Goal: Navigation & Orientation: Find specific page/section

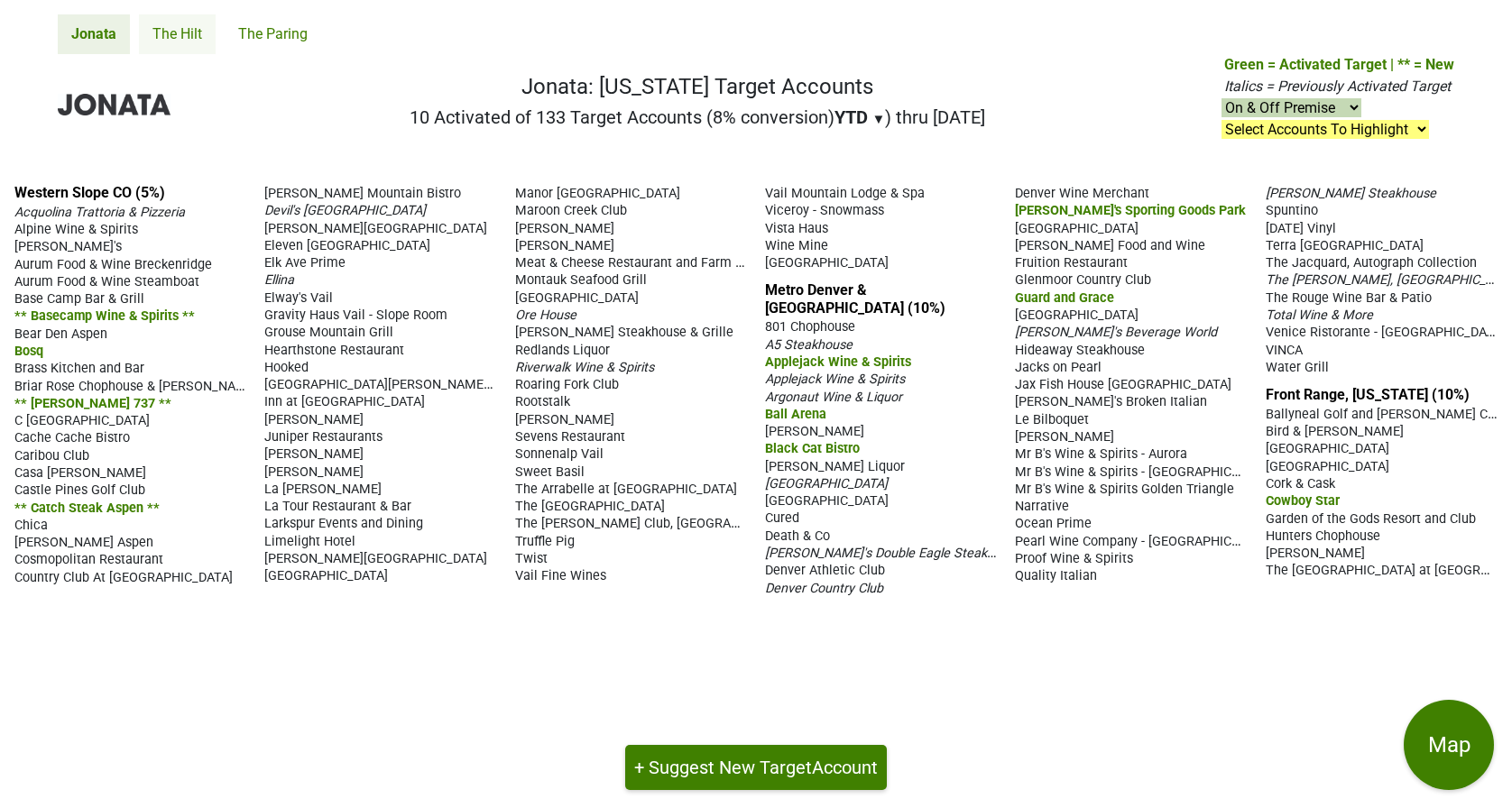
click at [165, 39] on link "The Hilt" at bounding box center [178, 35] width 77 height 39
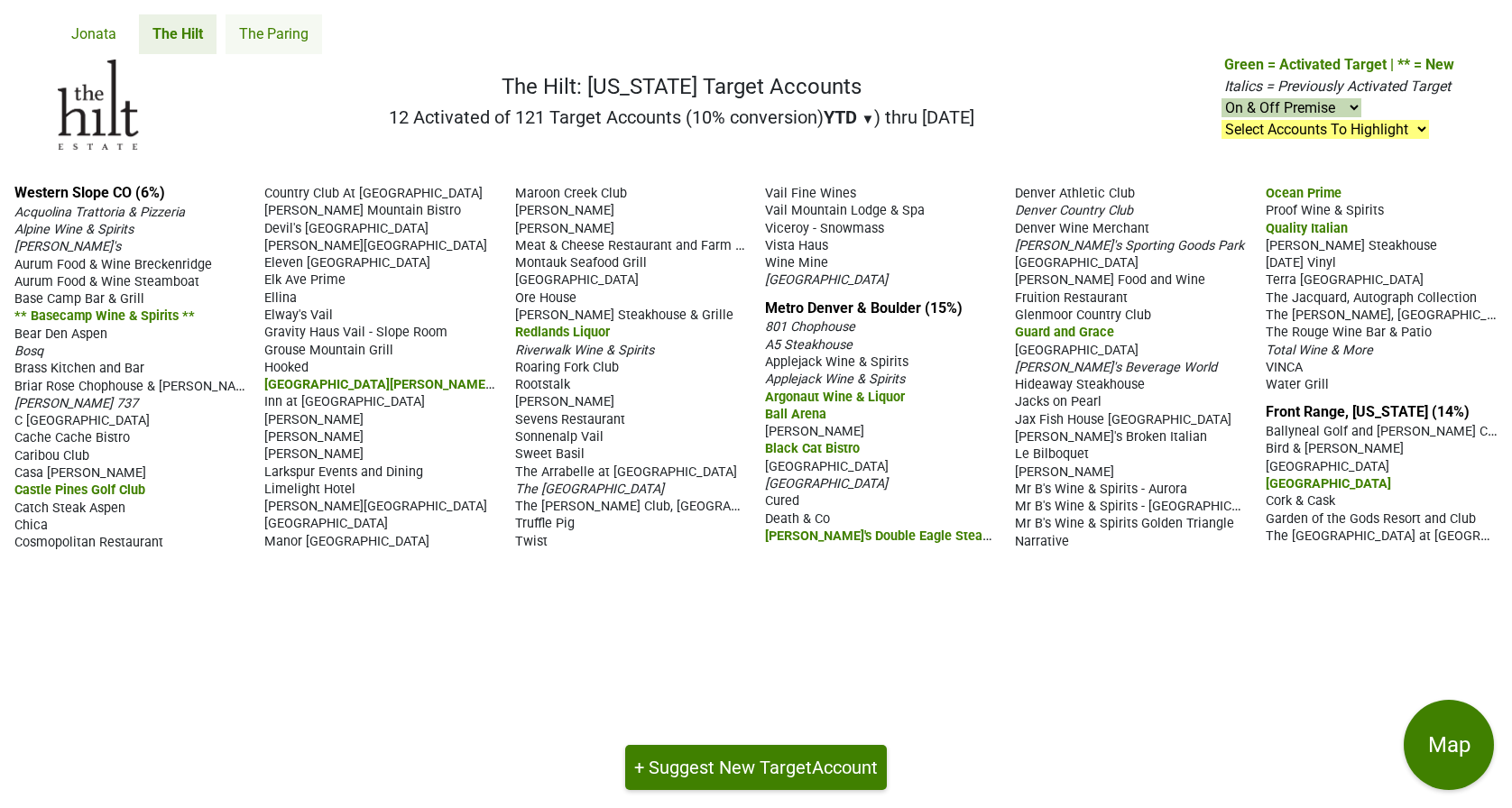
click at [259, 37] on link "The Paring" at bounding box center [274, 35] width 97 height 39
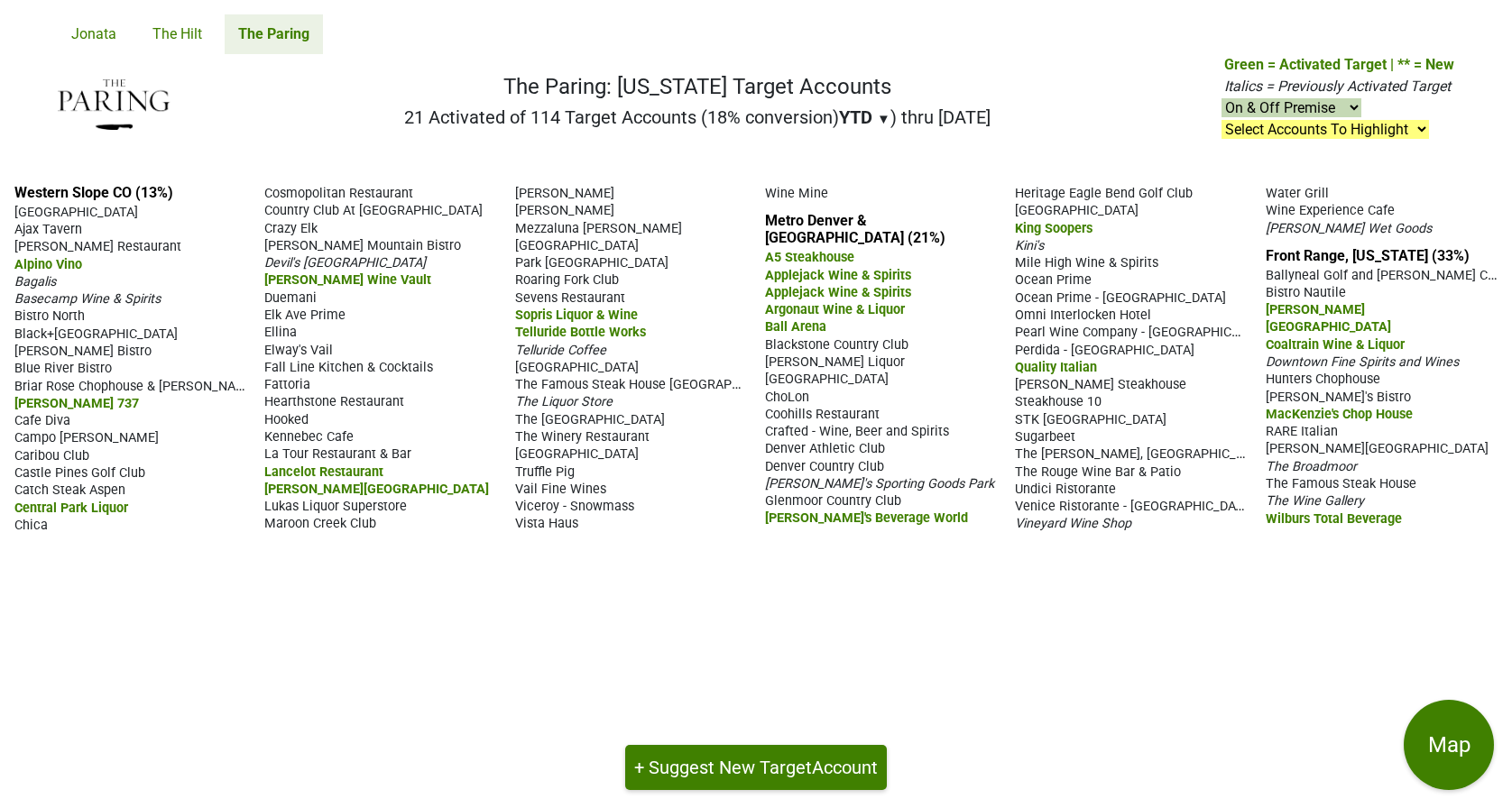
click at [106, 36] on link "Jonata" at bounding box center [94, 35] width 72 height 39
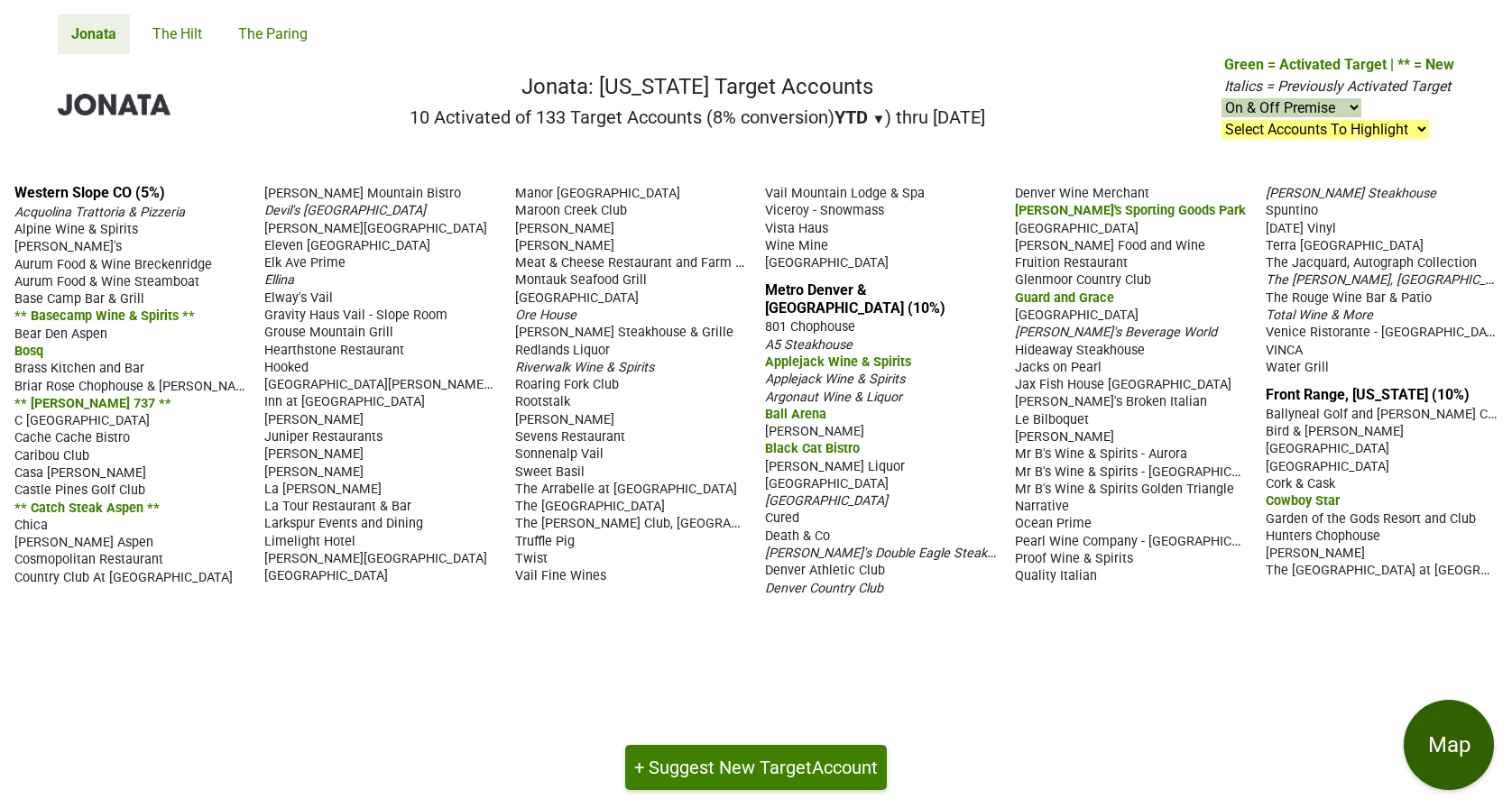
click at [1440, 762] on button "Map" at bounding box center [1448, 744] width 90 height 90
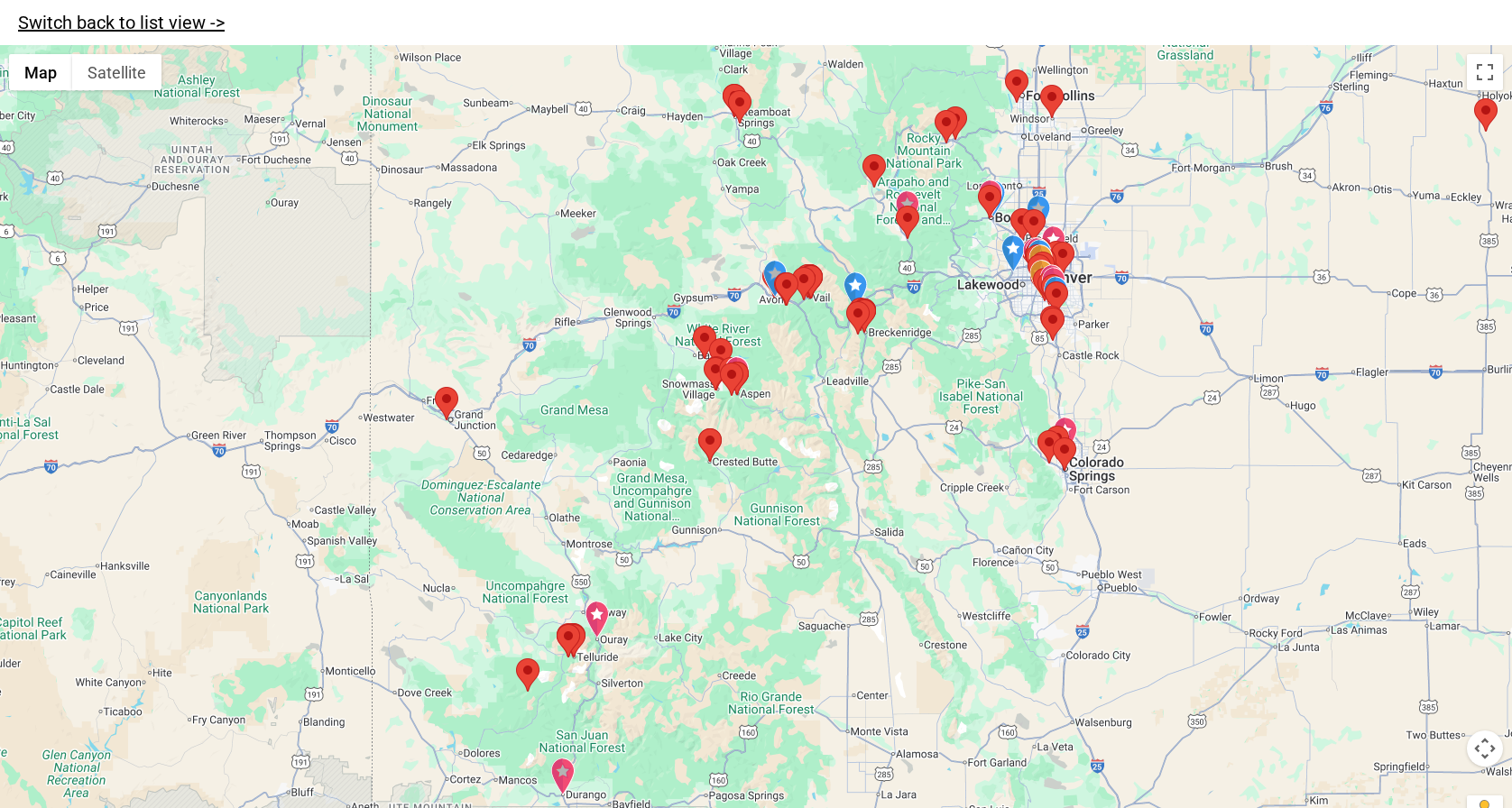
click at [89, 27] on link "Switch back to list view ->" at bounding box center [120, 23] width 206 height 22
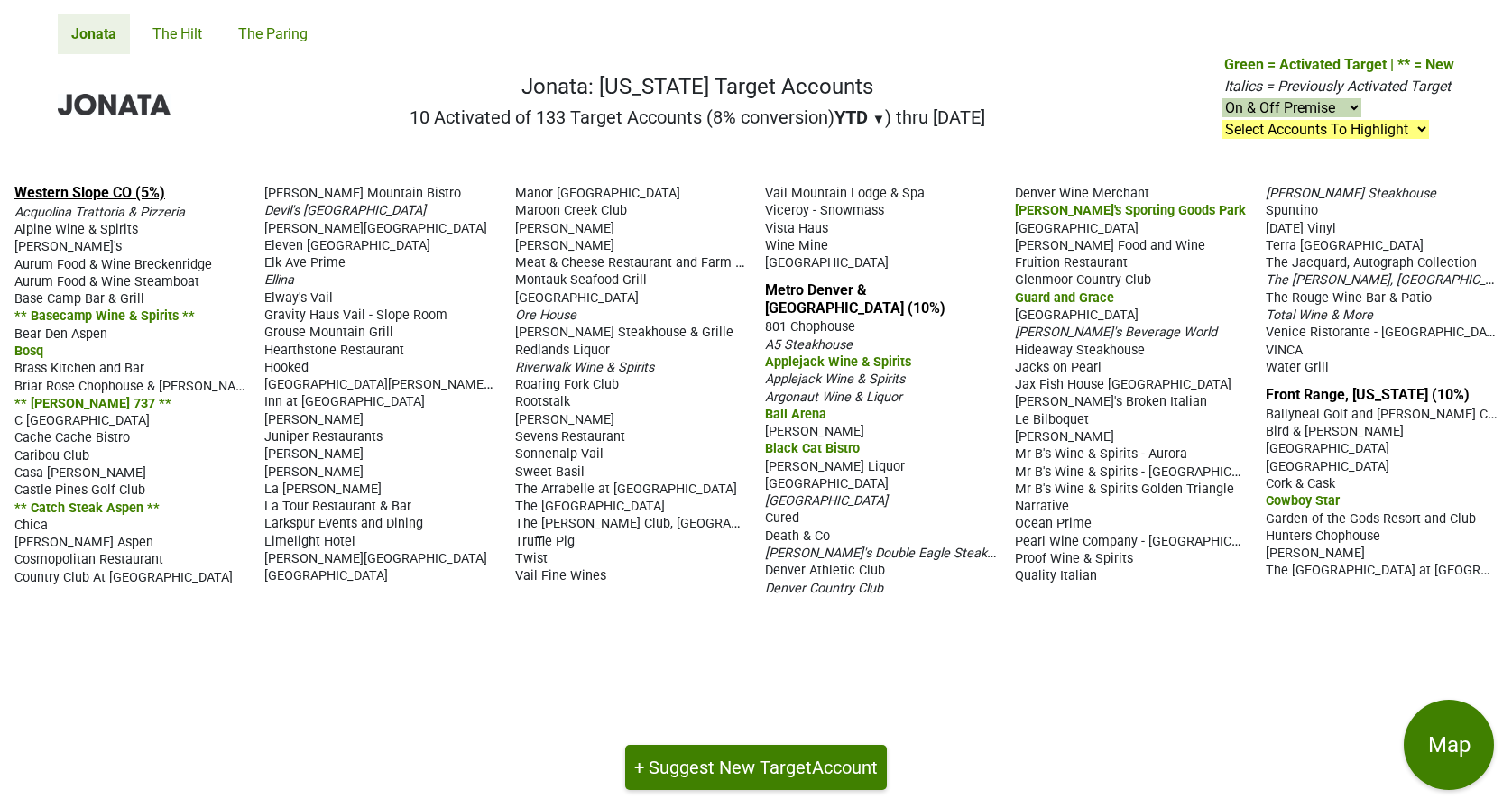
drag, startPoint x: 1441, startPoint y: 569, endPoint x: 52, endPoint y: 195, distance: 1438.5
click at [52, 195] on div "Western Slope CO (5%) Acquolina Trattoria & Pizzeria Alpine Wine & Spirits Ange…" at bounding box center [756, 488] width 1512 height 638
drag, startPoint x: 55, startPoint y: 99, endPoint x: 1352, endPoint y: 521, distance: 1363.9
click at [1351, 518] on div "Jonata The Hilt The Paring Jonata: Colorado Target Accounts 10 Activated of 133…" at bounding box center [756, 404] width 1512 height 808
click at [1444, 575] on div "The [GEOGRAPHIC_DATA] at [GEOGRAPHIC_DATA]" at bounding box center [1381, 569] width 232 height 17
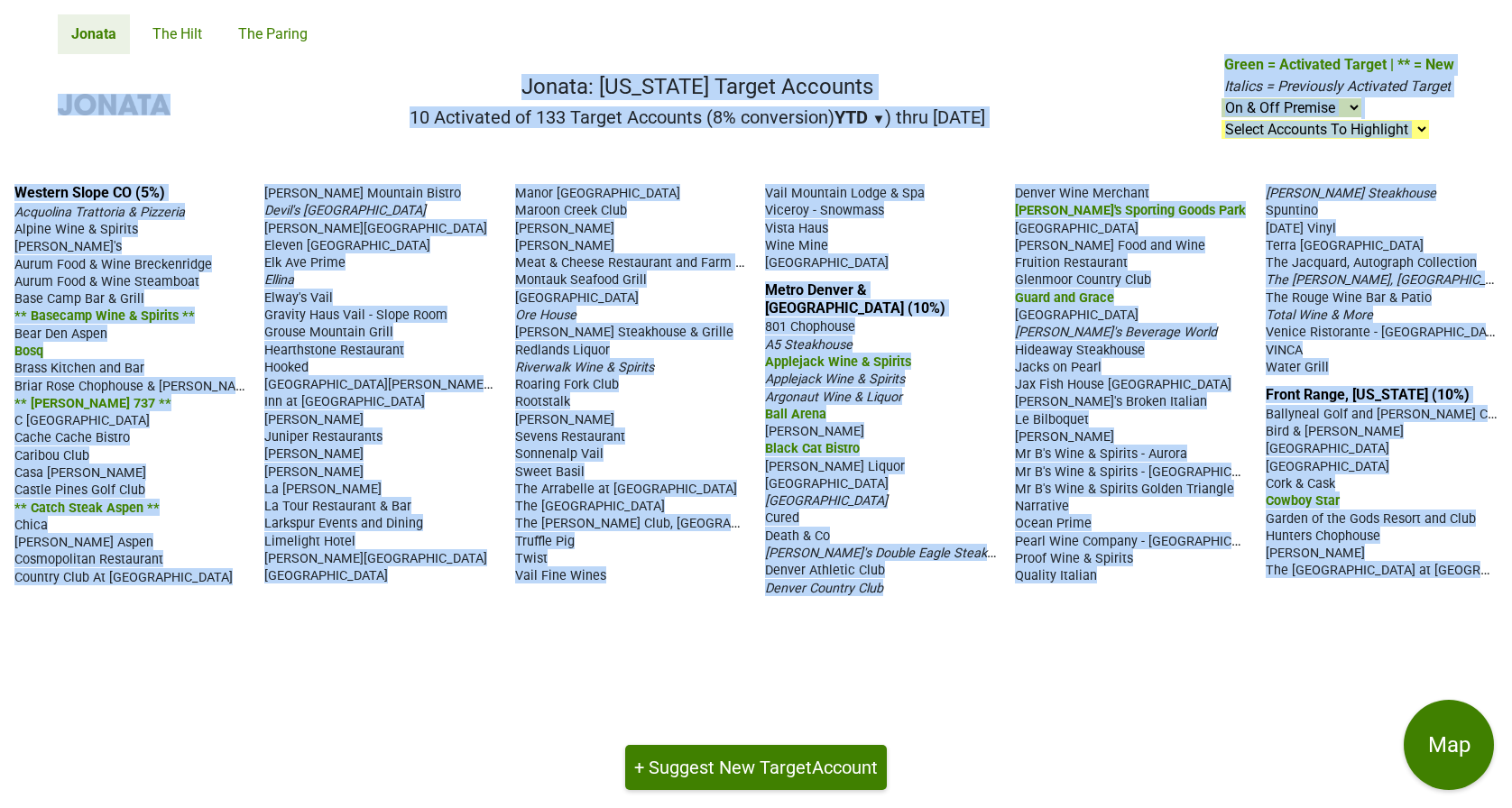
drag, startPoint x: 1444, startPoint y: 575, endPoint x: 63, endPoint y: 60, distance: 1473.9
click at [63, 60] on div "Jonata The Hilt The Paring Jonata: Colorado Target Accounts 10 Activated of 133…" at bounding box center [756, 404] width 1512 height 808
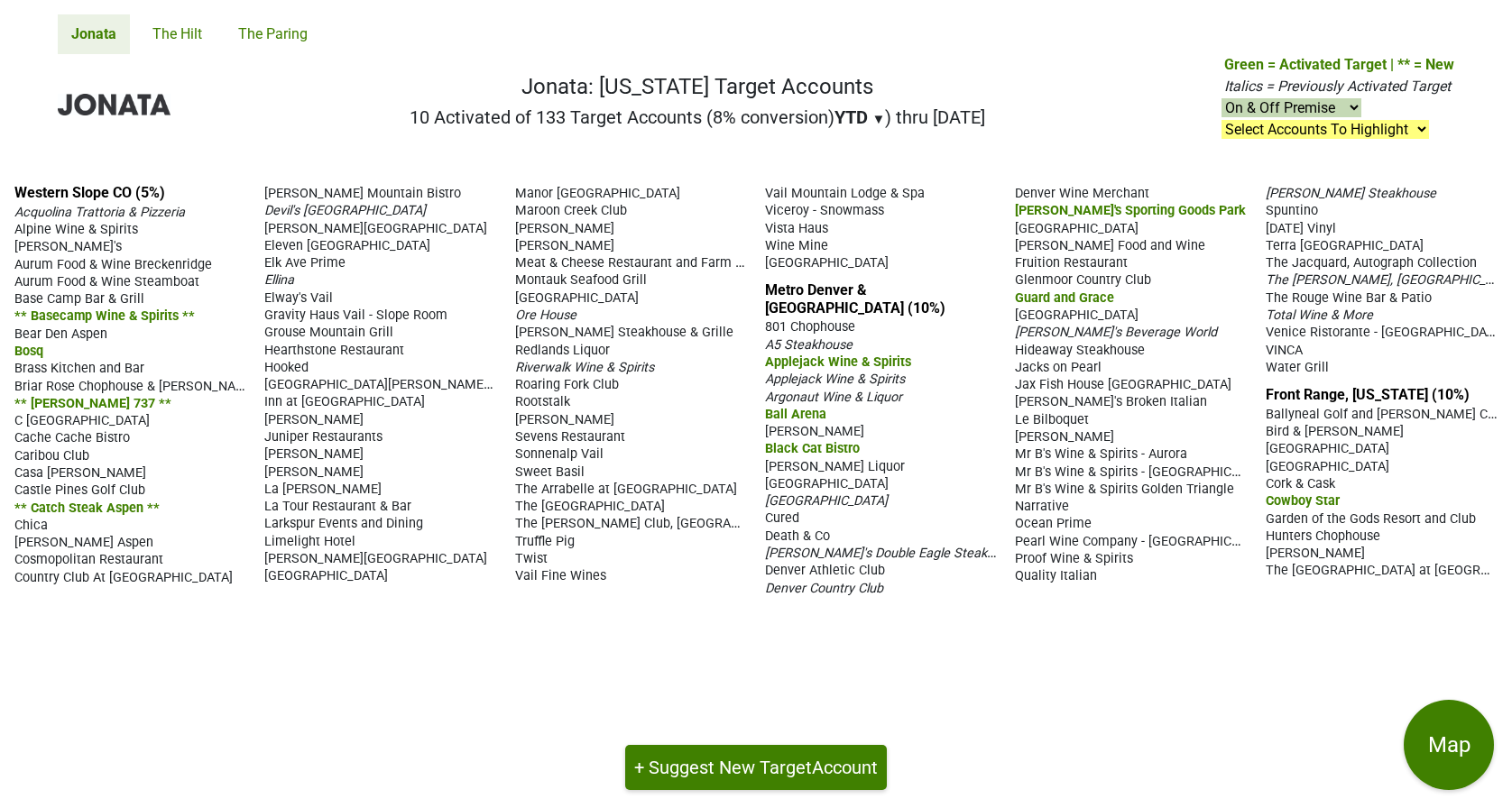
click at [299, 80] on nav "Jonata: Colorado Target Accounts 10 Activated of 133 Target Accounts (8% conver…" at bounding box center [756, 111] width 1425 height 115
